Goal: Transaction & Acquisition: Subscribe to service/newsletter

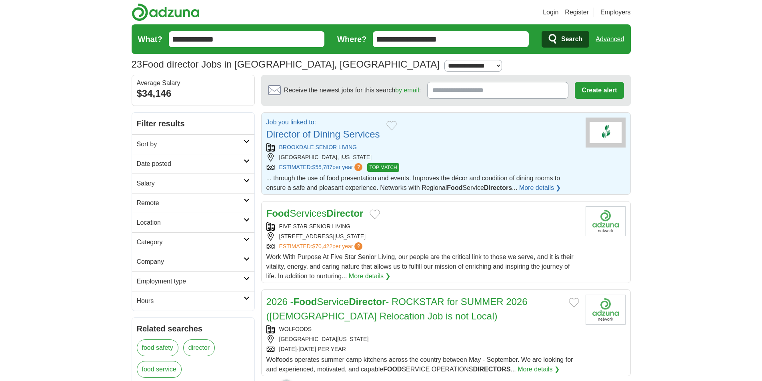
drag, startPoint x: 262, startPoint y: 274, endPoint x: 633, endPoint y: 263, distance: 371.1
click at [369, 233] on div "[STREET_ADDRESS][US_STATE]" at bounding box center [423, 237] width 313 height 8
click at [324, 225] on link "FIVE STAR SENIOR LIVING" at bounding box center [315, 226] width 72 height 6
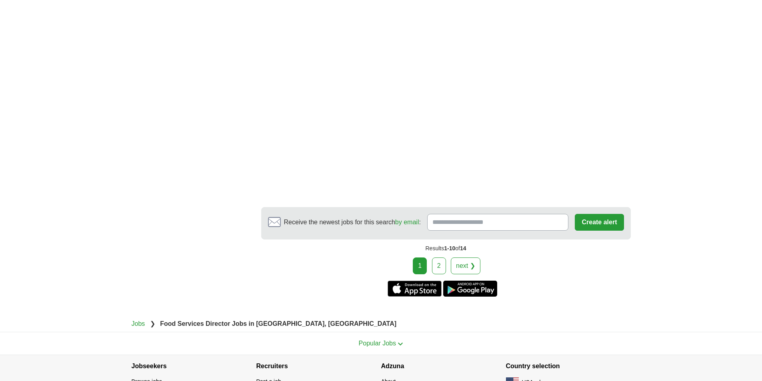
scroll to position [1259, 0]
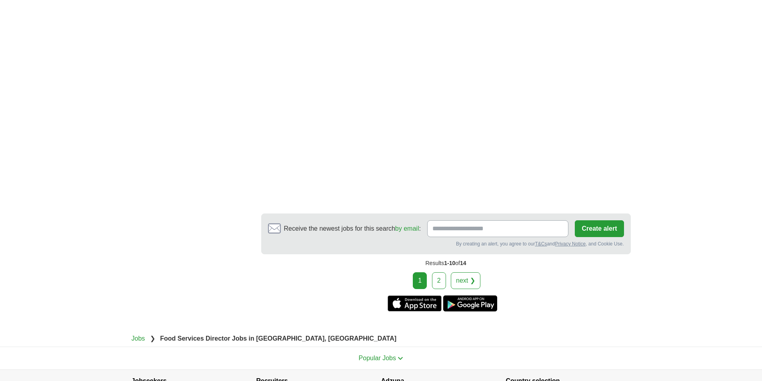
click at [535, 237] on input "Receive the newest jobs for this search by email :" at bounding box center [498, 228] width 142 height 17
click at [519, 237] on input "Receive the newest jobs for this search by email :" at bounding box center [498, 228] width 142 height 17
type input "**********"
click at [576, 237] on button "Create alert" at bounding box center [599, 228] width 49 height 17
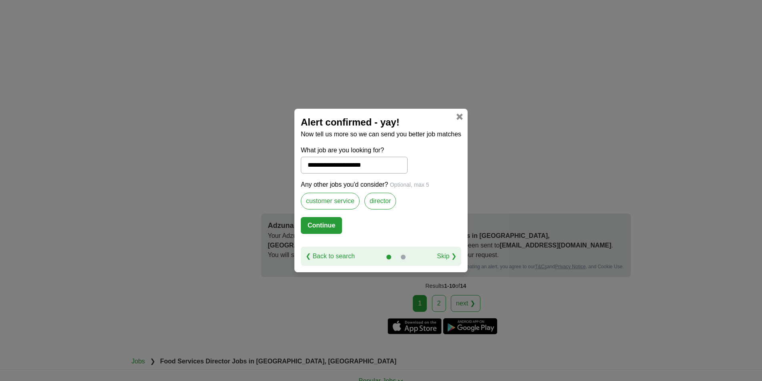
click at [328, 221] on button "Continue" at bounding box center [321, 225] width 41 height 17
select select "**"
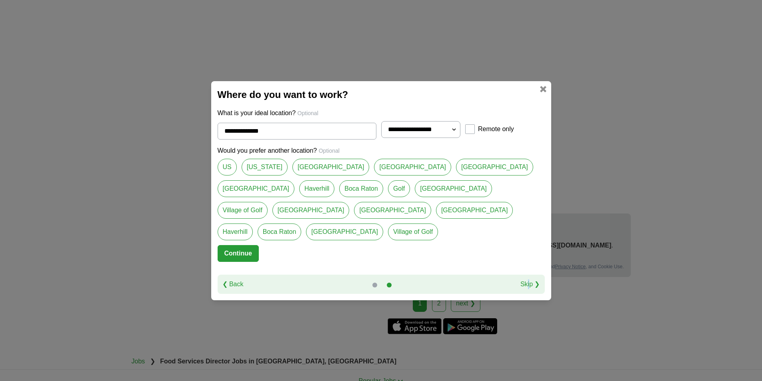
click at [529, 277] on div "❮ Back Skip ❯" at bounding box center [381, 284] width 327 height 19
click at [350, 202] on link "[GEOGRAPHIC_DATA]" at bounding box center [311, 210] width 77 height 17
type input "**********"
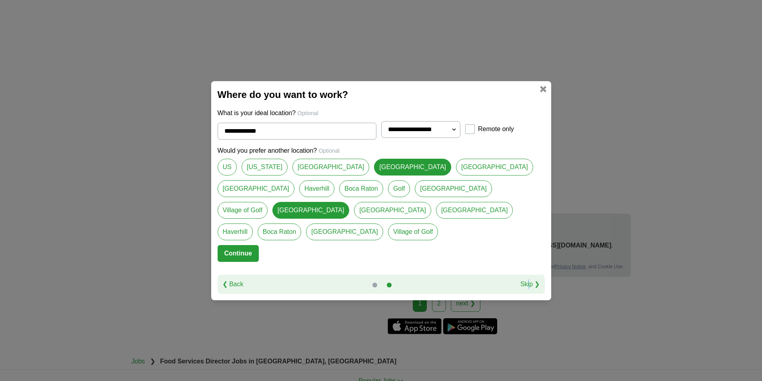
click at [233, 245] on button "Continue" at bounding box center [238, 253] width 41 height 17
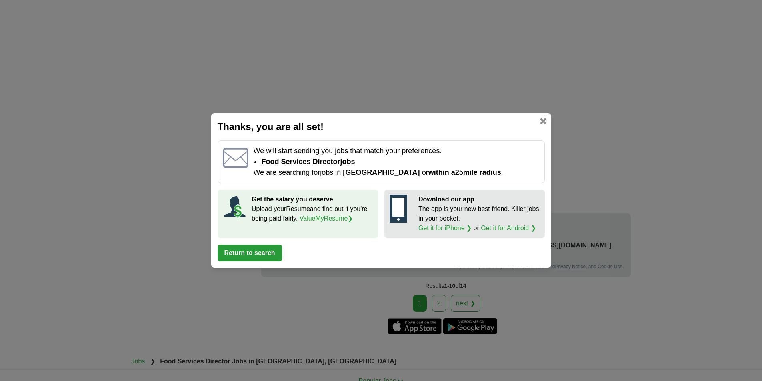
click at [254, 251] on button "Return to search" at bounding box center [250, 253] width 64 height 17
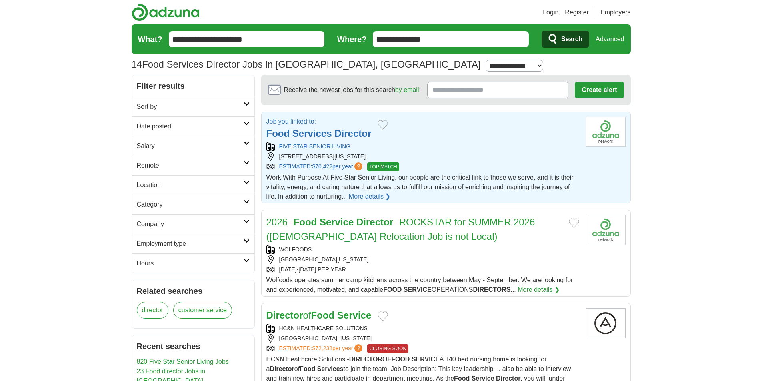
click at [318, 143] on link "FIVE STAR SENIOR LIVING" at bounding box center [315, 146] width 72 height 6
